Goal: Transaction & Acquisition: Purchase product/service

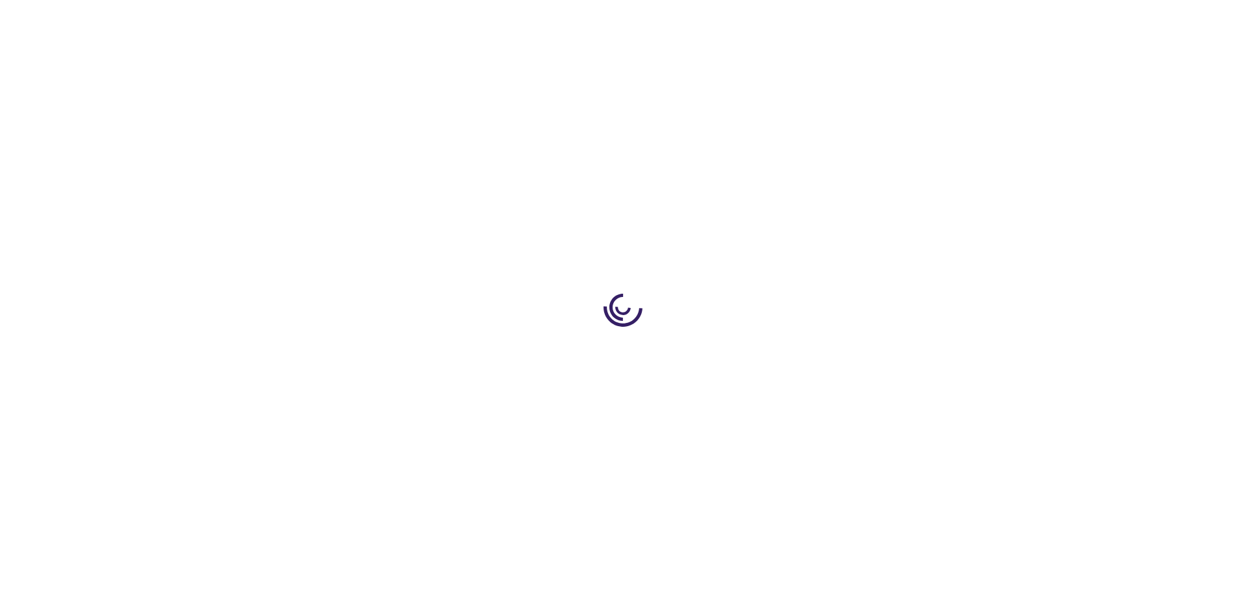
type input "0"
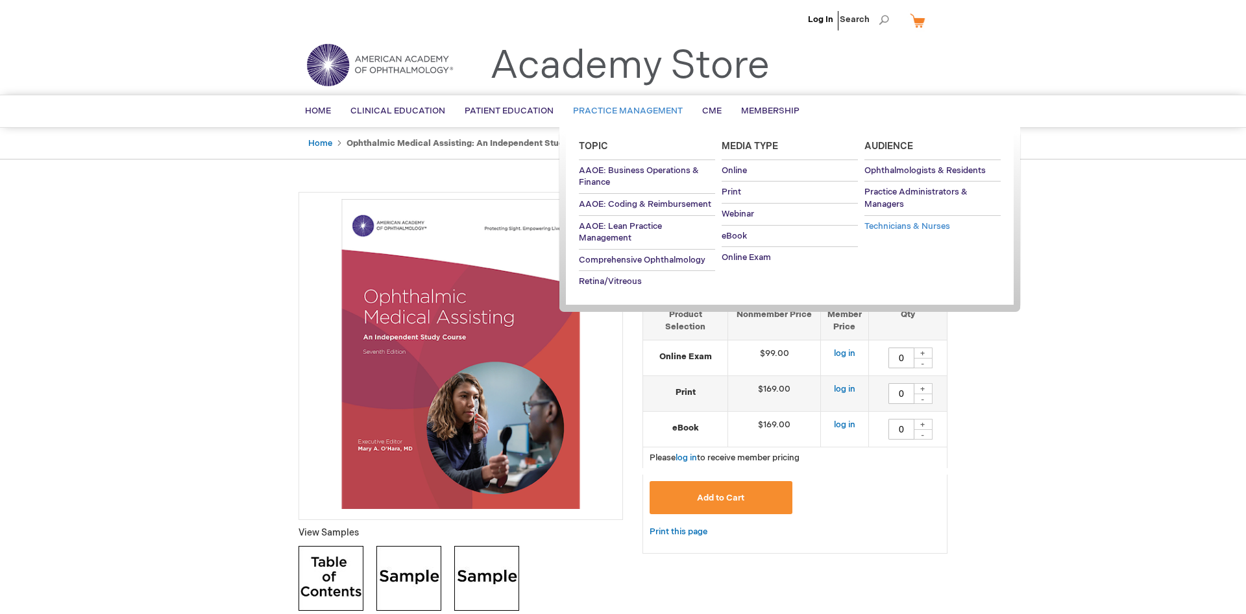
click at [897, 224] on span "Technicians & Nurses" at bounding box center [907, 226] width 86 height 10
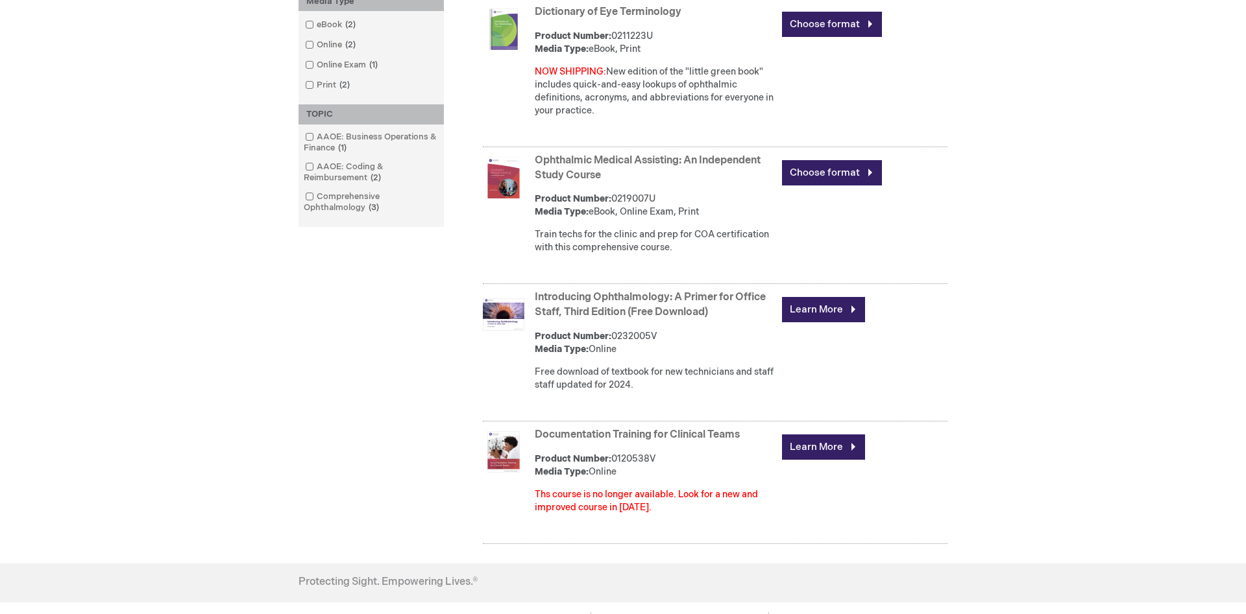
scroll to position [397, 0]
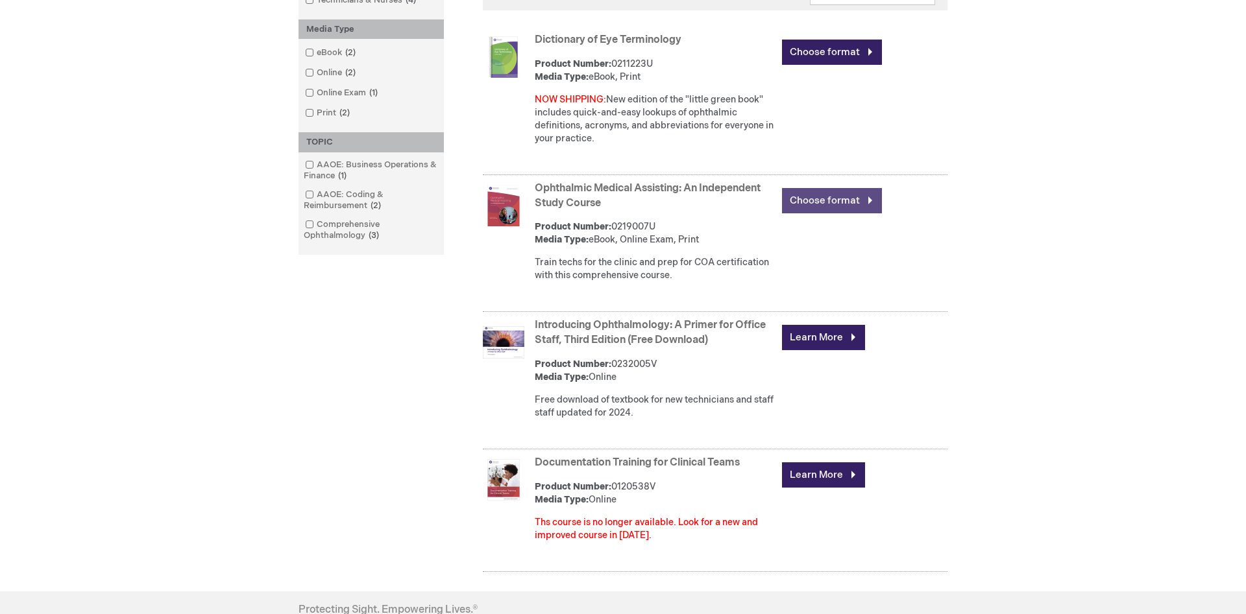
click at [808, 204] on link "Choose format" at bounding box center [832, 200] width 100 height 25
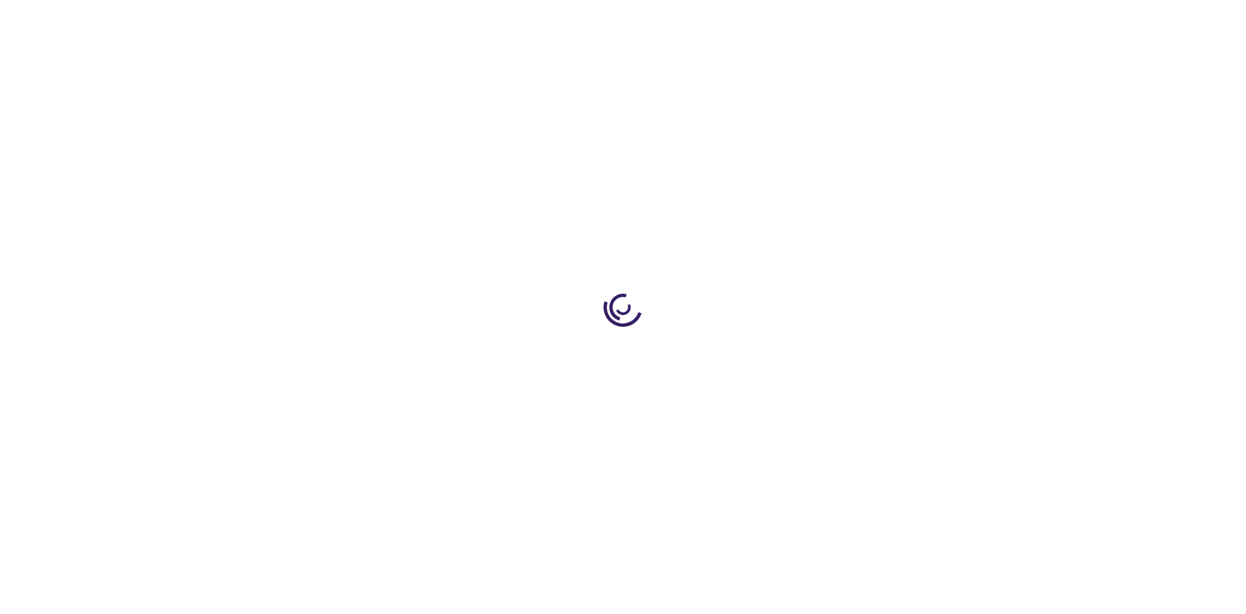
type input "0"
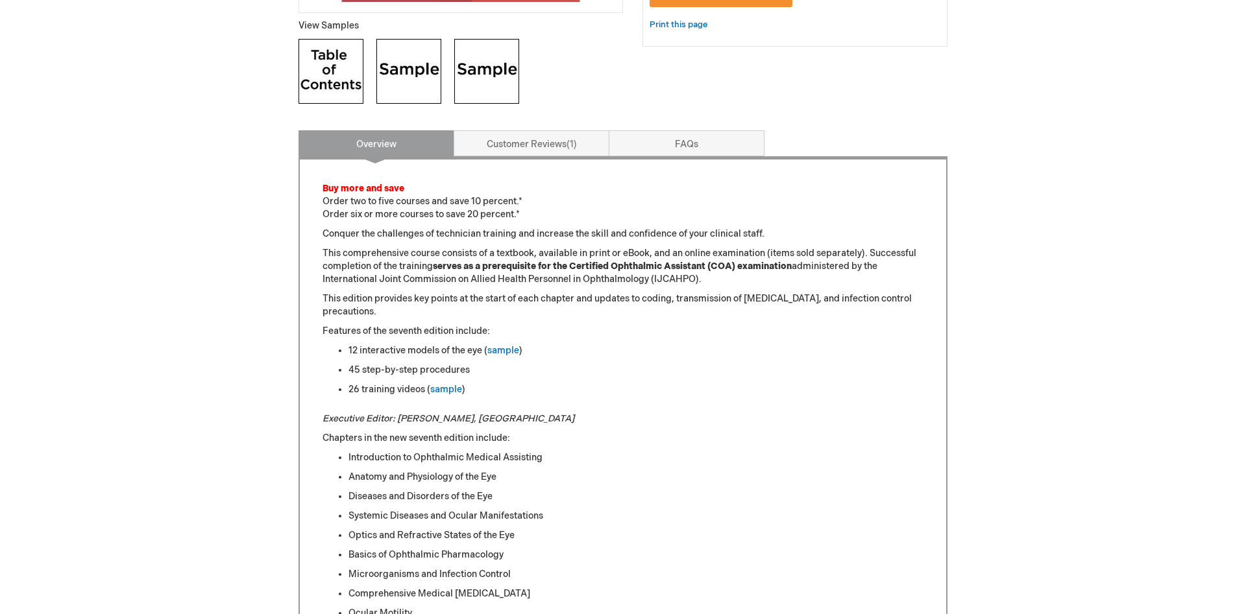
scroll to position [529, 0]
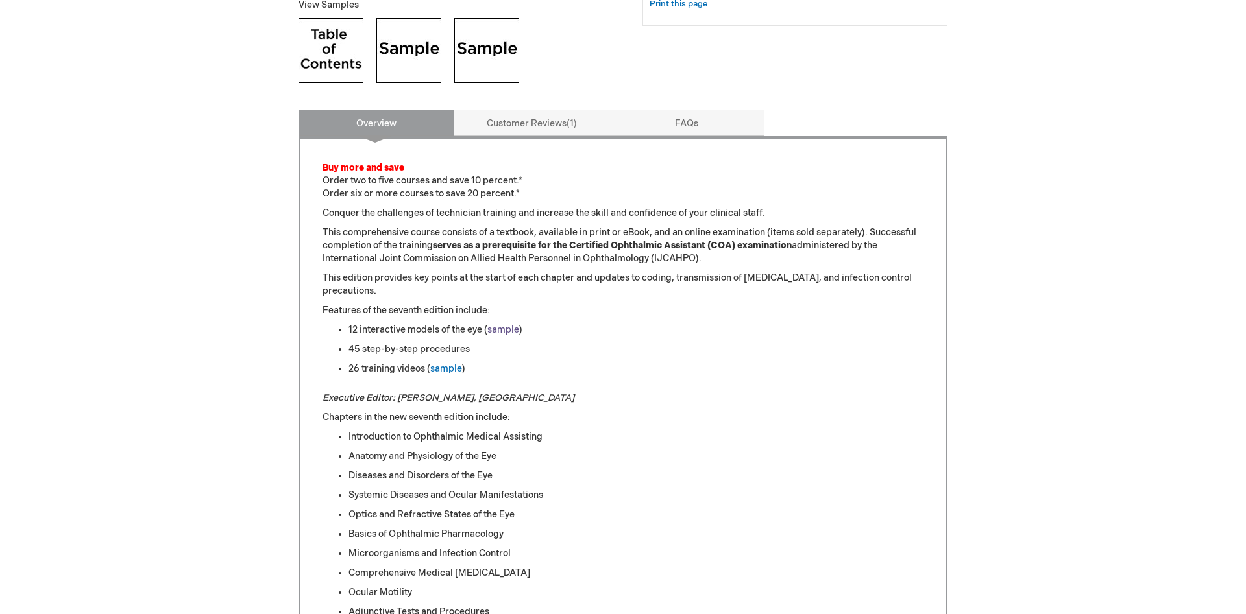
click at [494, 330] on link "sample" at bounding box center [503, 329] width 32 height 11
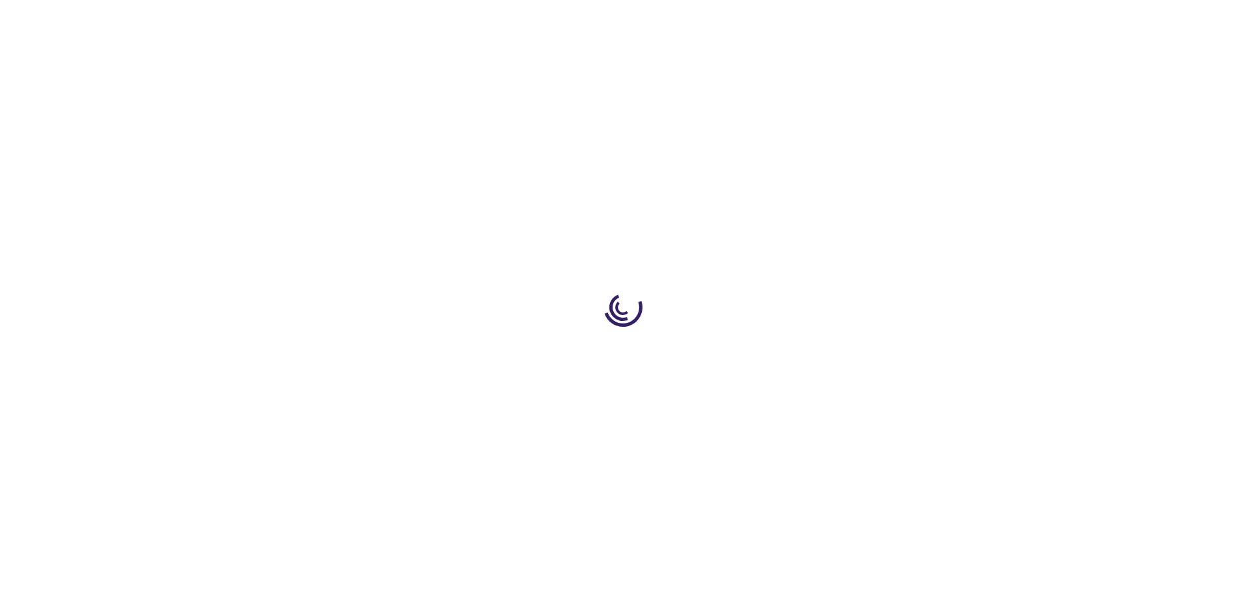
scroll to position [529, 0]
type input "0"
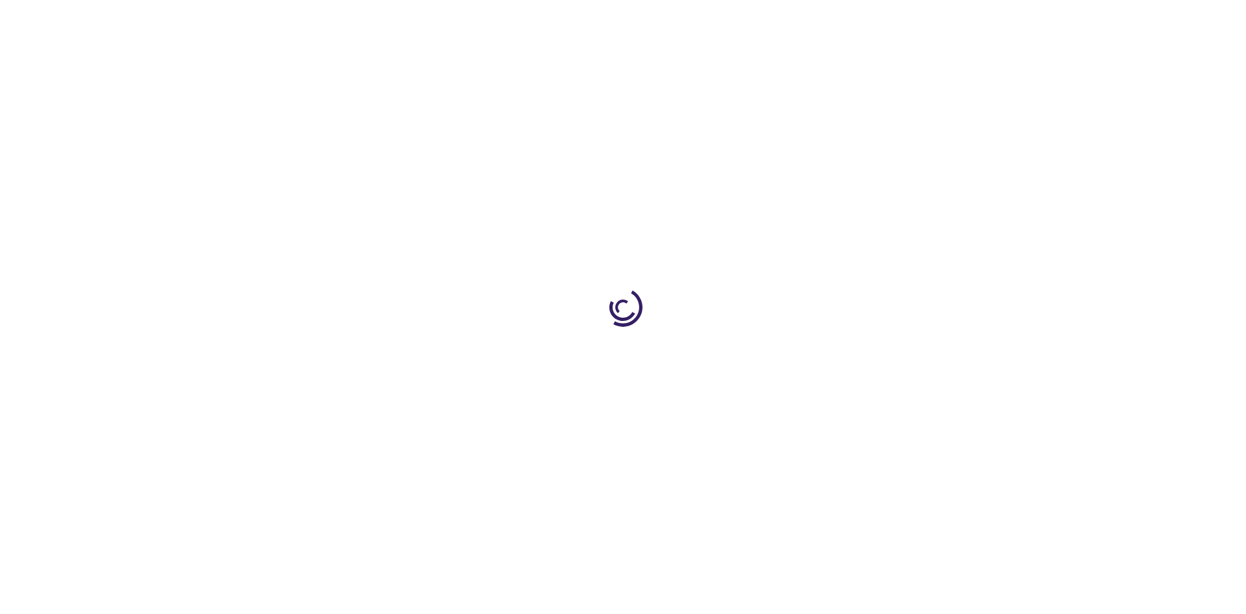
type input "0"
